Goal: Transaction & Acquisition: Register for event/course

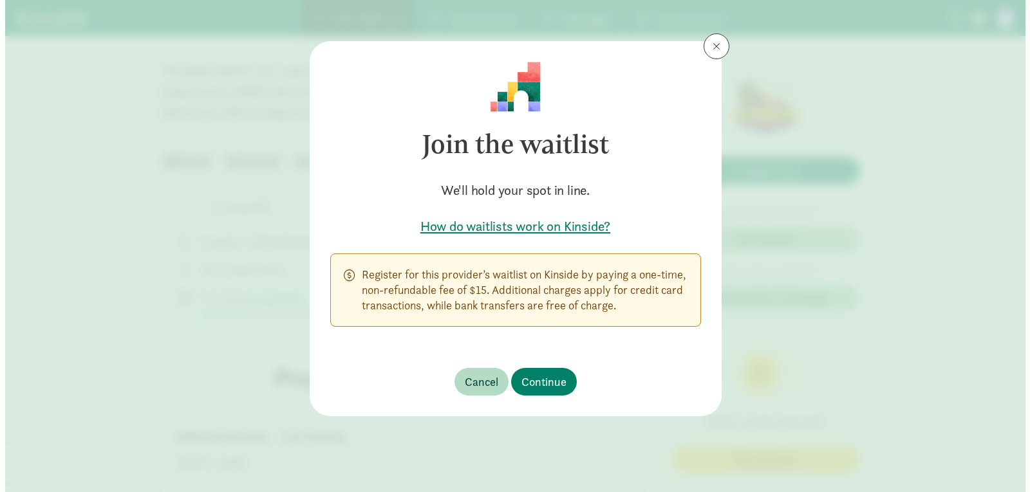
scroll to position [386, 0]
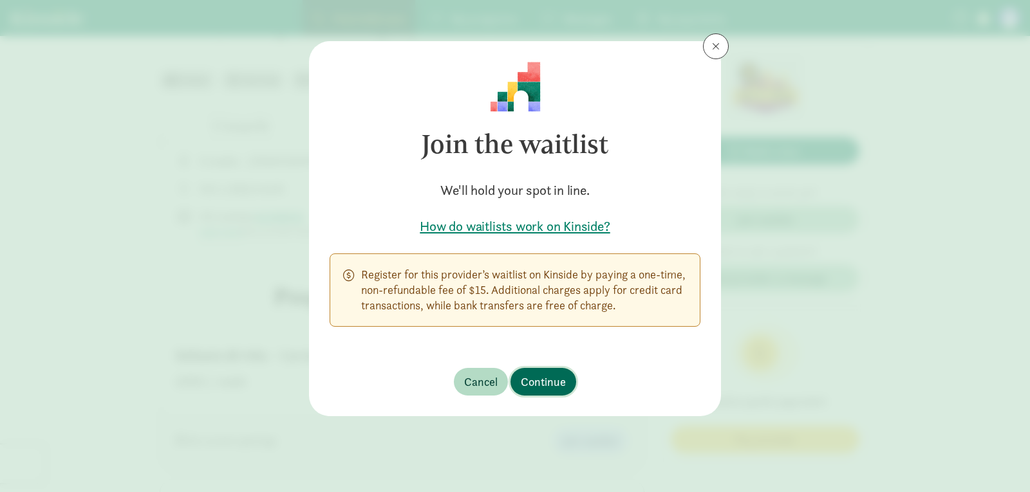
click at [536, 375] on span "Continue" at bounding box center [543, 381] width 45 height 17
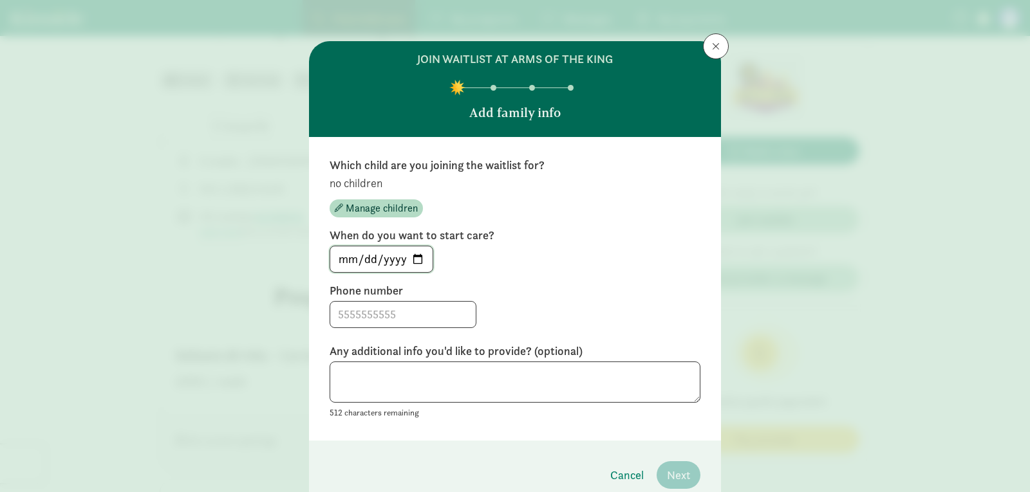
click at [423, 257] on input "[DATE]" at bounding box center [381, 260] width 102 height 26
click at [412, 262] on input "[DATE]" at bounding box center [381, 260] width 102 height 26
click at [399, 314] on input at bounding box center [402, 315] width 145 height 26
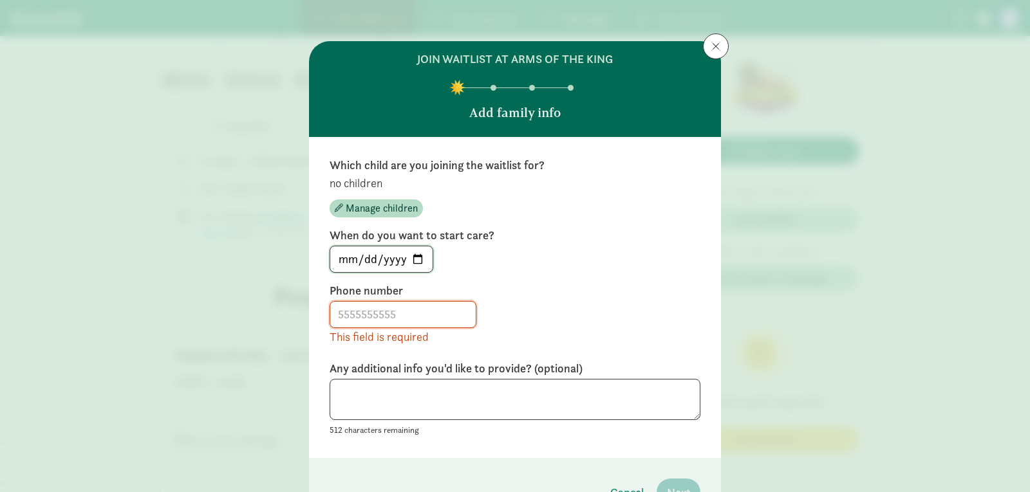
click at [409, 259] on input "[DATE]" at bounding box center [381, 260] width 102 height 26
type input "[DATE]"
click at [412, 308] on input at bounding box center [402, 315] width 145 height 26
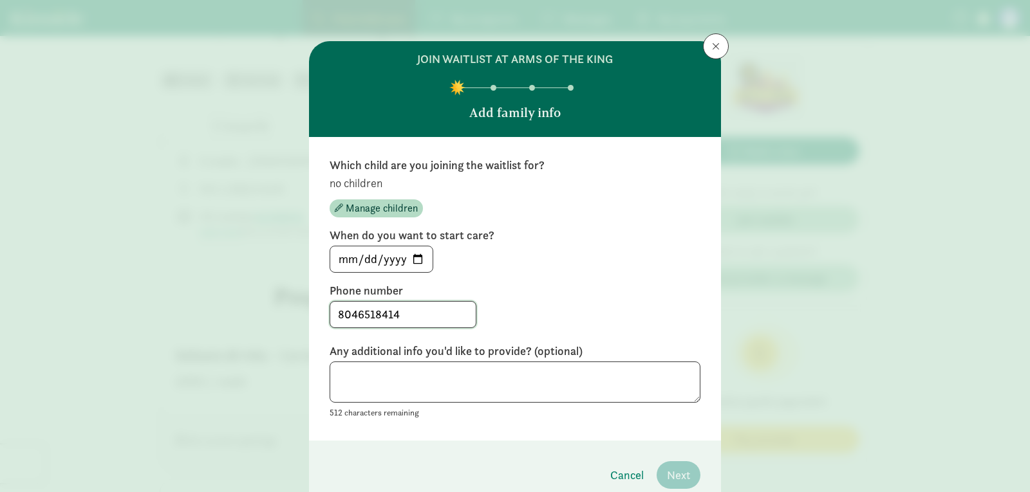
type input "8046518414"
click at [493, 389] on textarea at bounding box center [515, 383] width 371 height 42
type textarea "n"
type textarea "y"
click at [357, 206] on span "Manage children" at bounding box center [382, 208] width 72 height 15
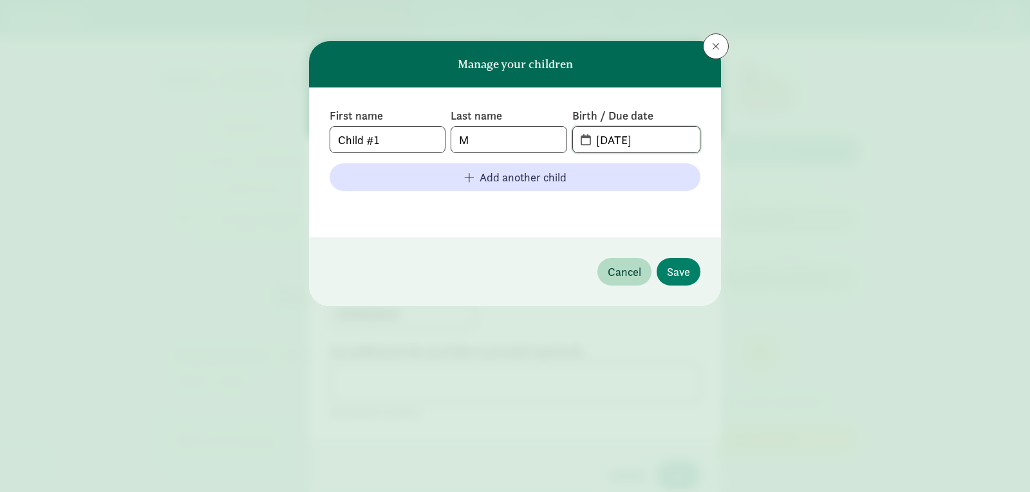
click at [630, 140] on input "[DATE]" at bounding box center [643, 140] width 111 height 26
click at [583, 134] on span "[DATE]" at bounding box center [636, 140] width 127 height 26
click at [582, 138] on span "[DATE]" at bounding box center [636, 140] width 127 height 26
click at [585, 143] on span "[DATE]" at bounding box center [636, 140] width 127 height 26
click at [650, 143] on input "[DATE]" at bounding box center [643, 140] width 111 height 26
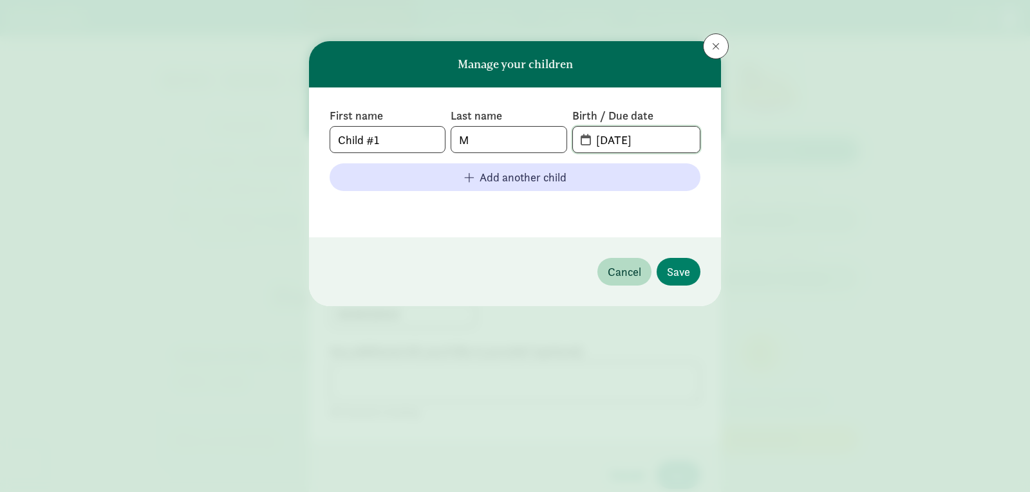
click at [656, 142] on input "[DATE]" at bounding box center [643, 140] width 111 height 26
type input "[DATE]"
click at [683, 270] on span "Save" at bounding box center [678, 271] width 23 height 17
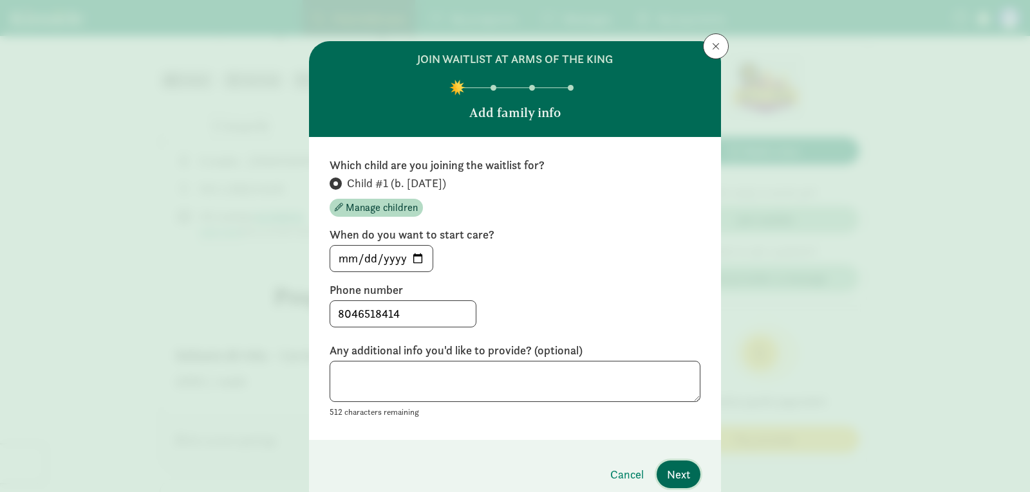
click at [686, 473] on span "Next" at bounding box center [678, 474] width 23 height 17
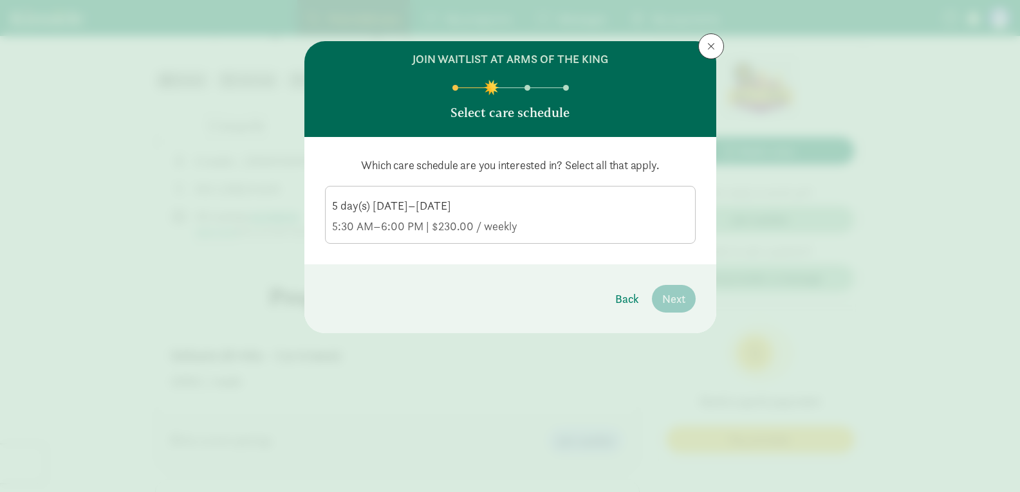
click at [443, 219] on div "5 day(s) [DATE]–[DATE]" at bounding box center [510, 226] width 357 height 15
click at [0, 0] on input "5 day(s) [DATE]–[DATE] 5:30 AM–6:00 PM | $230.00 / weekly" at bounding box center [0, 0] width 0 height 0
click at [673, 310] on button "Next" at bounding box center [674, 299] width 44 height 28
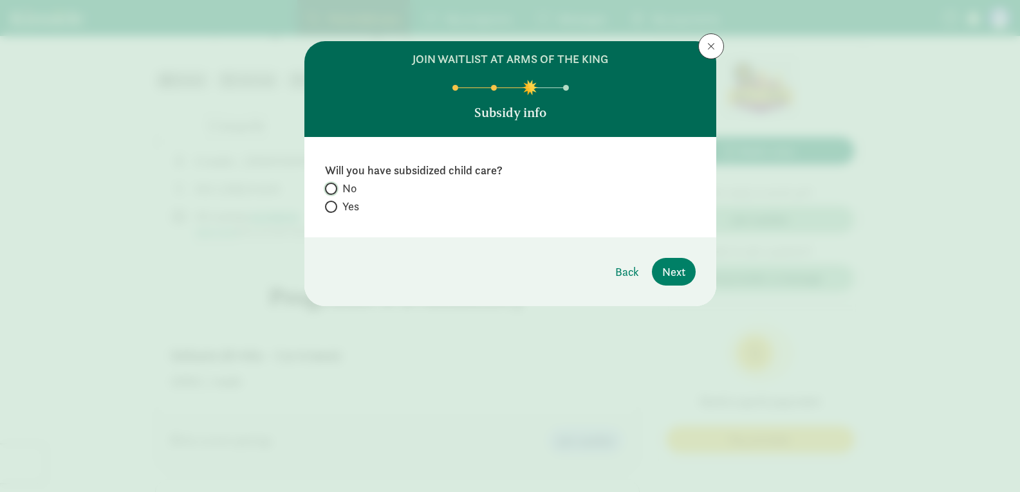
click at [332, 191] on input "No" at bounding box center [329, 189] width 8 height 8
radio input "true"
click at [680, 276] on span "Next" at bounding box center [673, 271] width 23 height 17
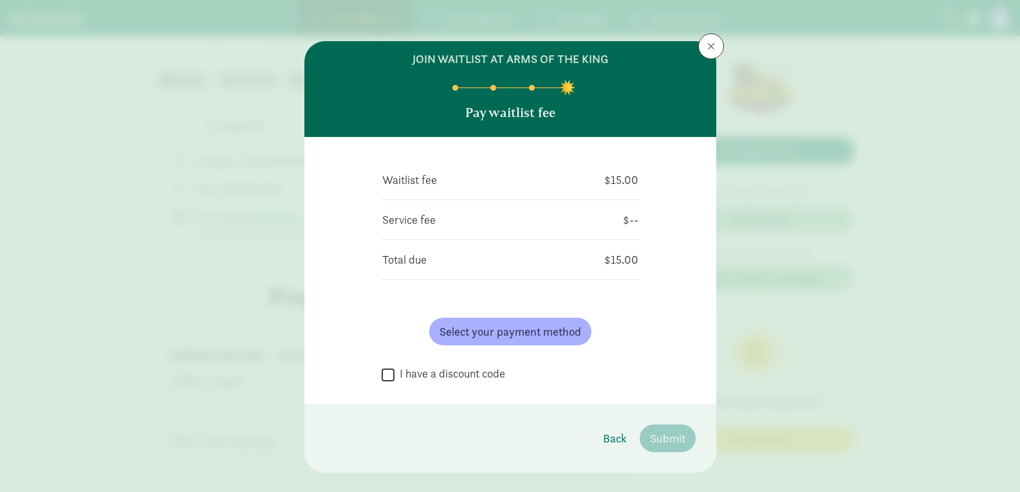
click at [395, 379] on label "I have a discount code" at bounding box center [450, 373] width 111 height 15
click at [392, 379] on input "I have a discount code" at bounding box center [388, 374] width 13 height 17
checkbox input "true"
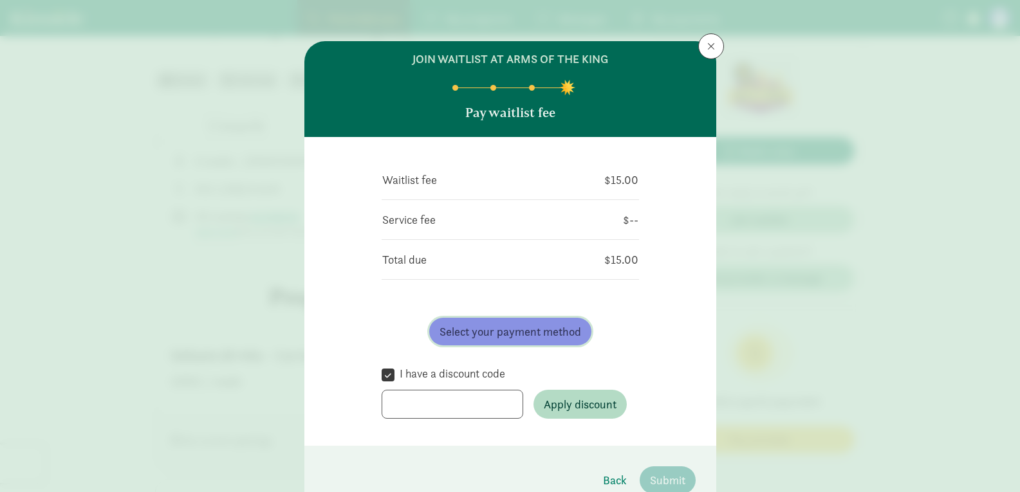
click at [476, 331] on span "Select your payment method" at bounding box center [511, 331] width 142 height 17
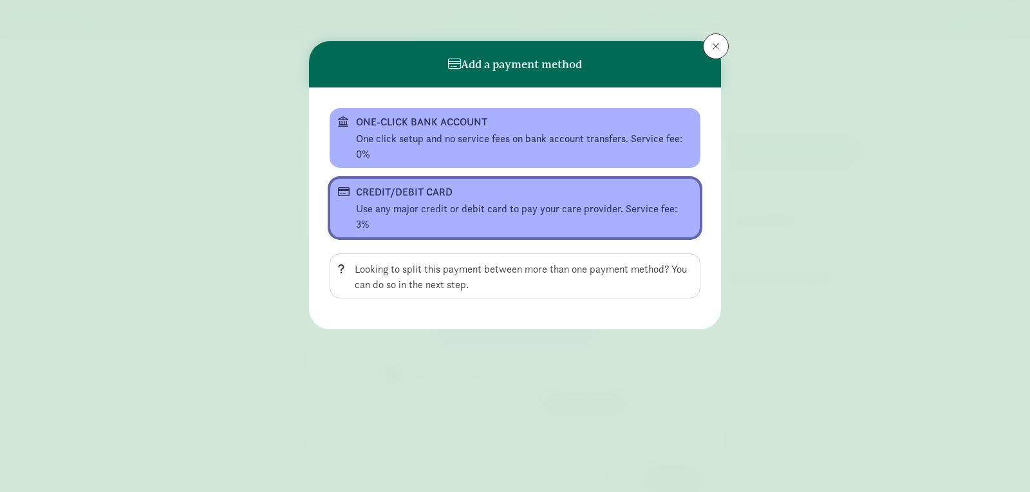
click at [423, 204] on div "Use any major credit or debit card to pay your care provider. Service fee: 3%" at bounding box center [524, 216] width 336 height 31
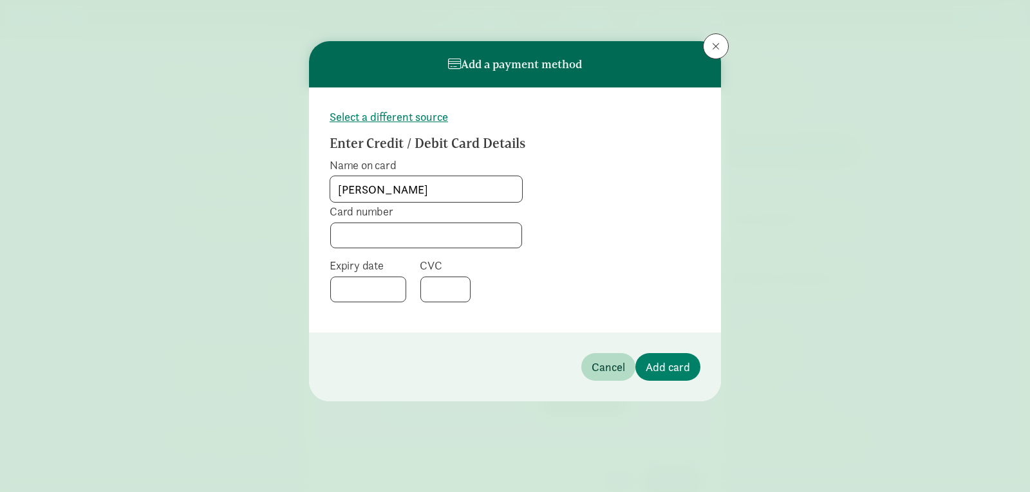
click at [344, 193] on input "[PERSON_NAME]" at bounding box center [426, 189] width 192 height 26
type input "[PERSON_NAME]"
